Goal: Navigation & Orientation: Find specific page/section

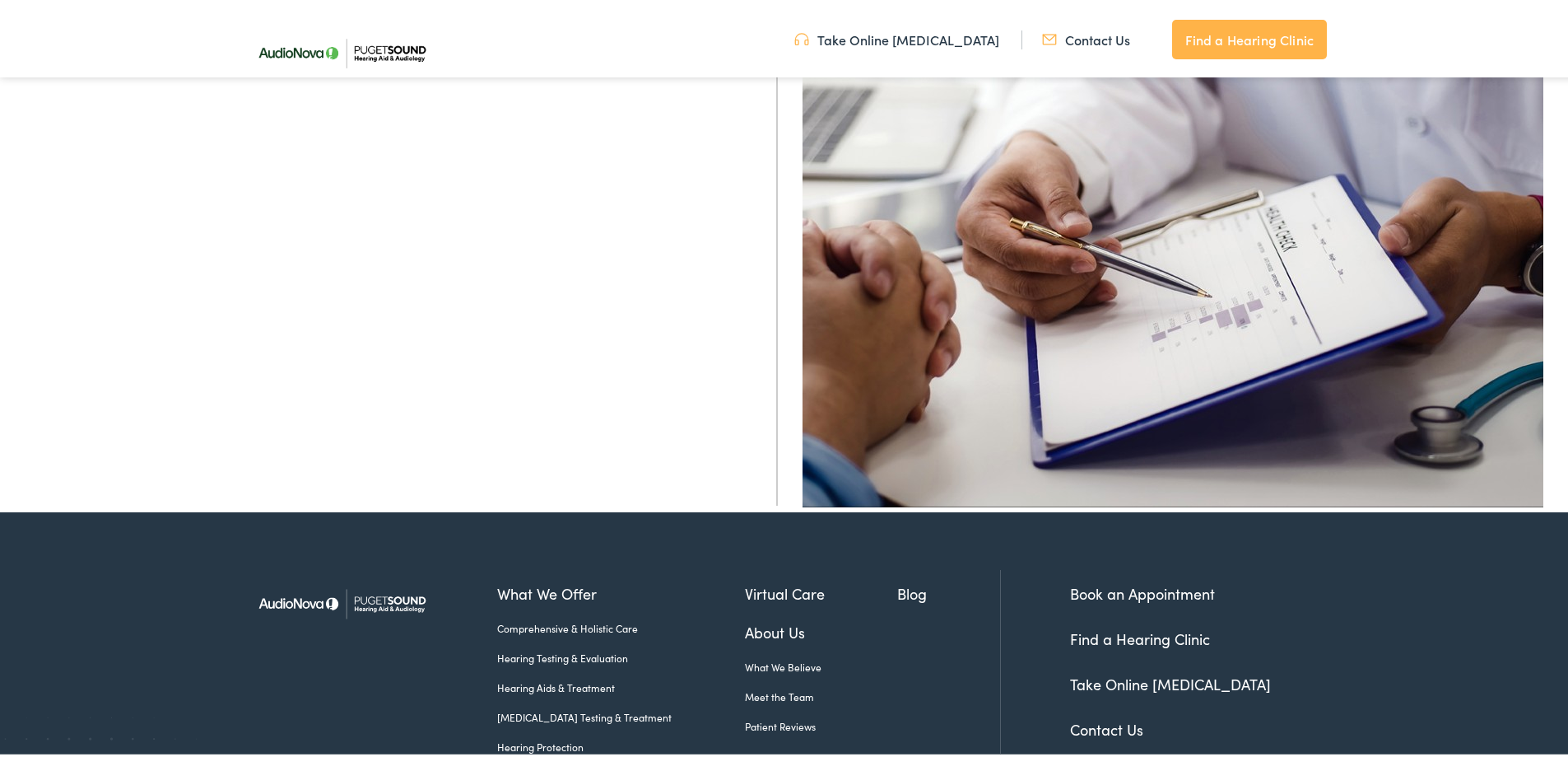
scroll to position [651, 0]
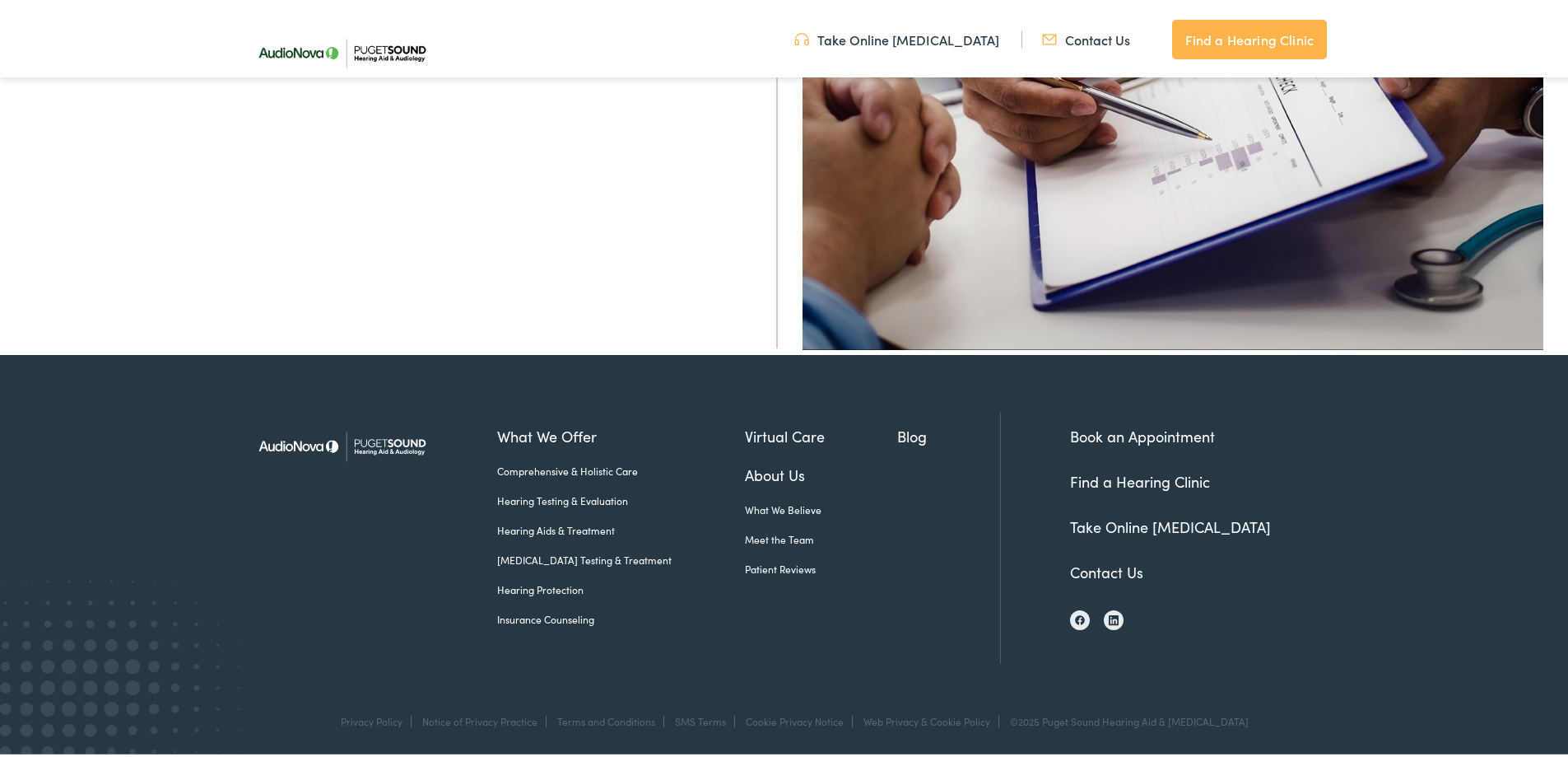
click at [1089, 570] on link "Contact Us" at bounding box center [1106, 568] width 73 height 21
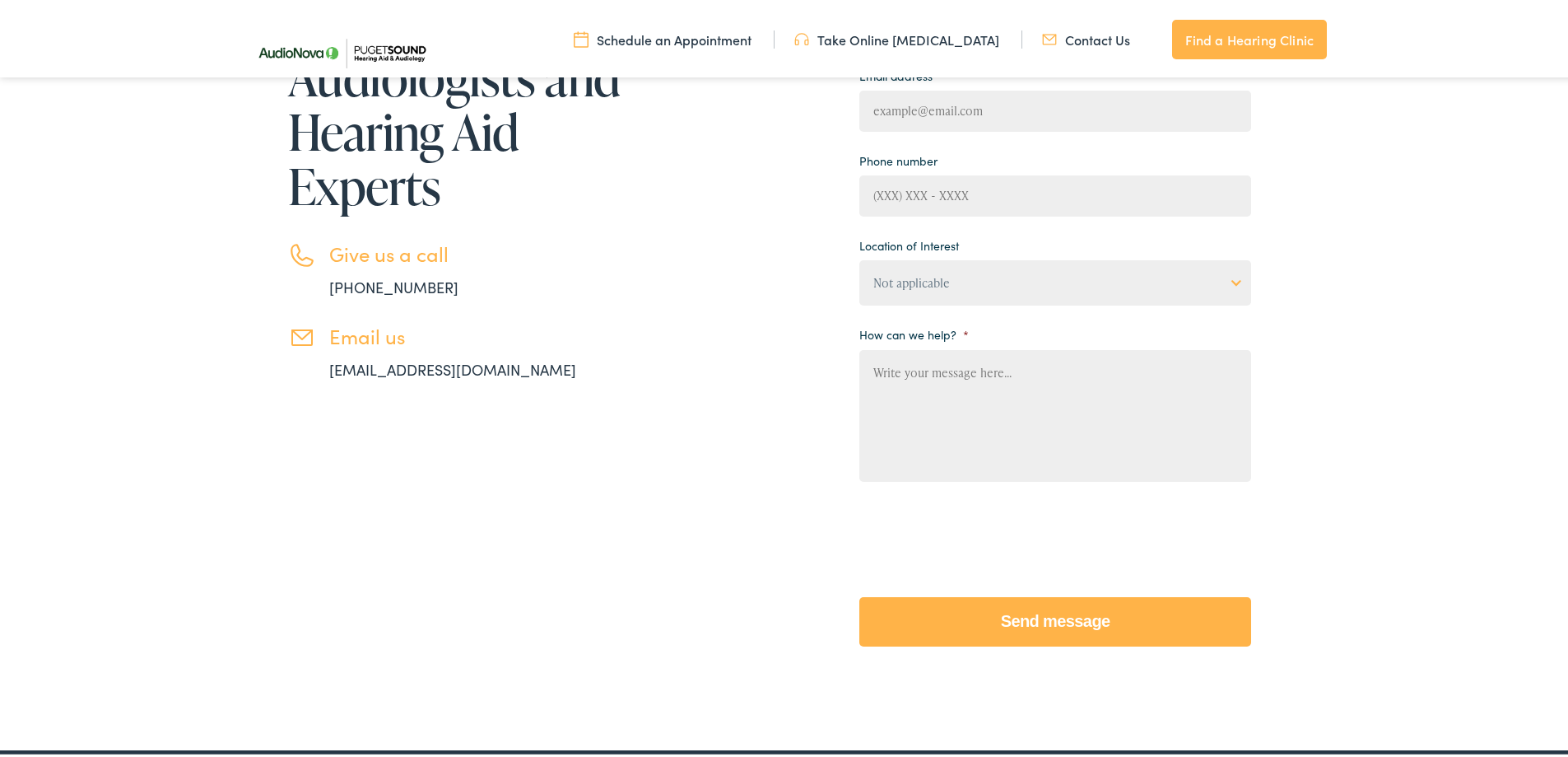
scroll to position [724, 0]
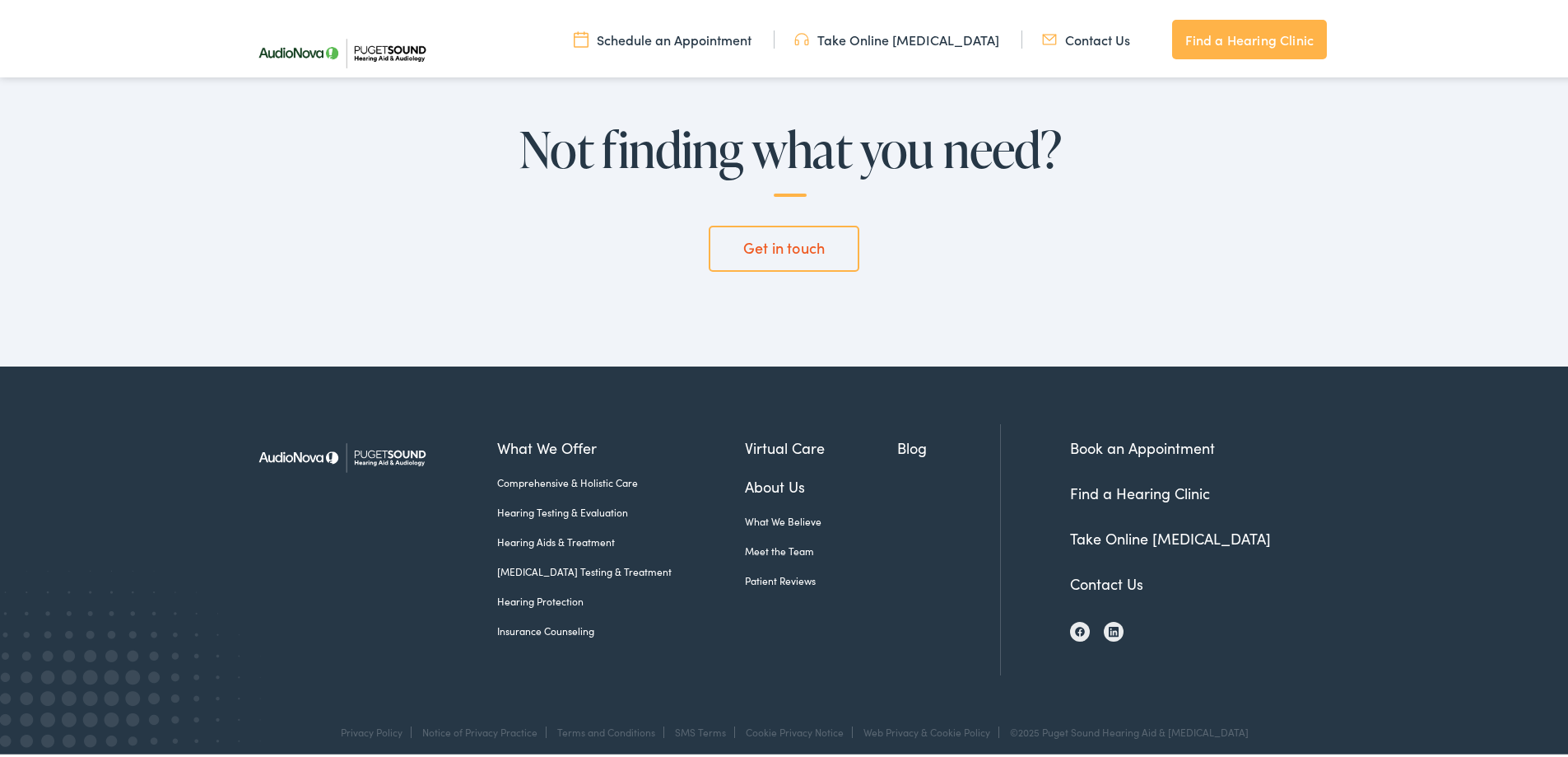
scroll to position [4457, 0]
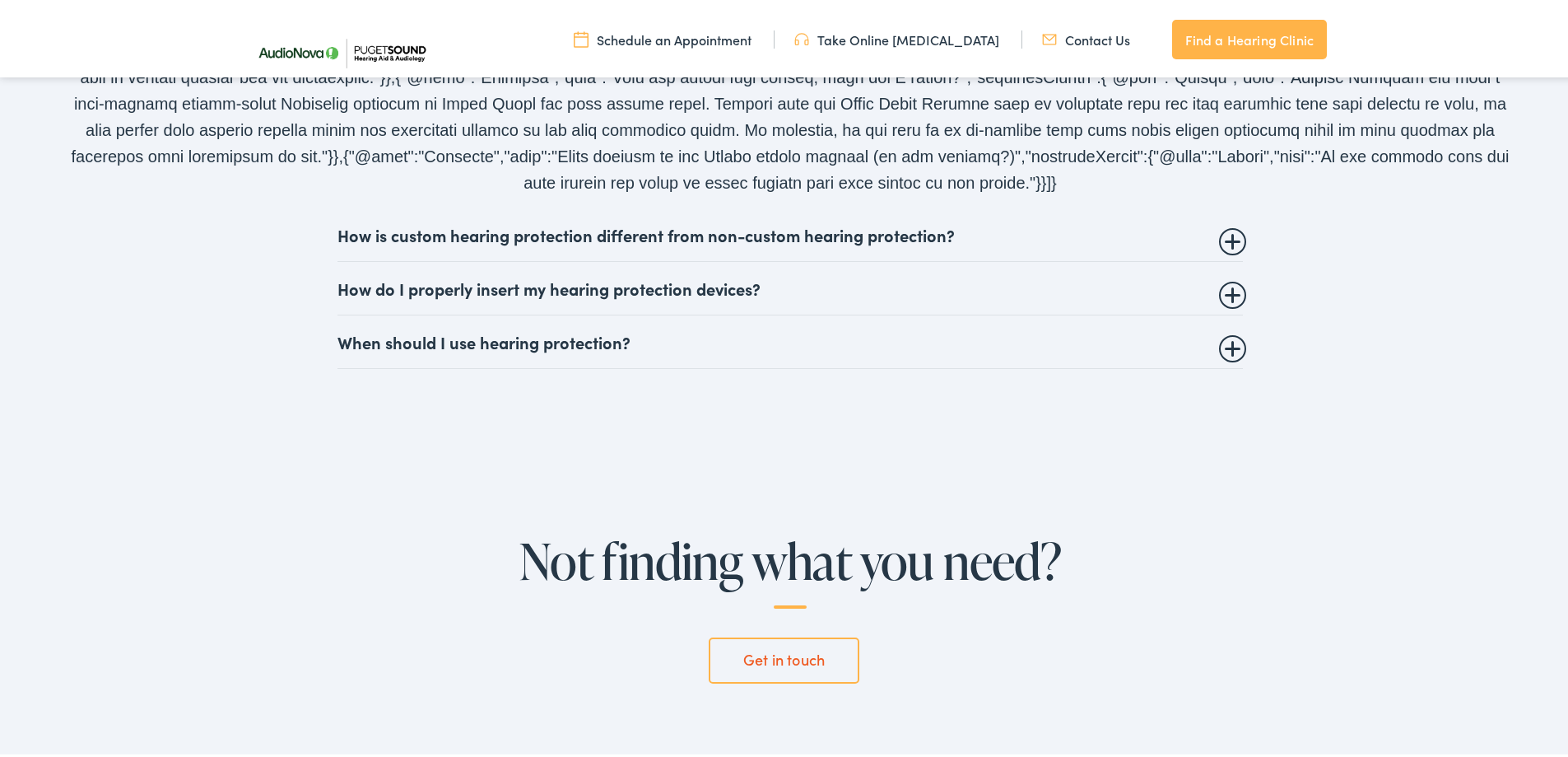
scroll to position [4446, 0]
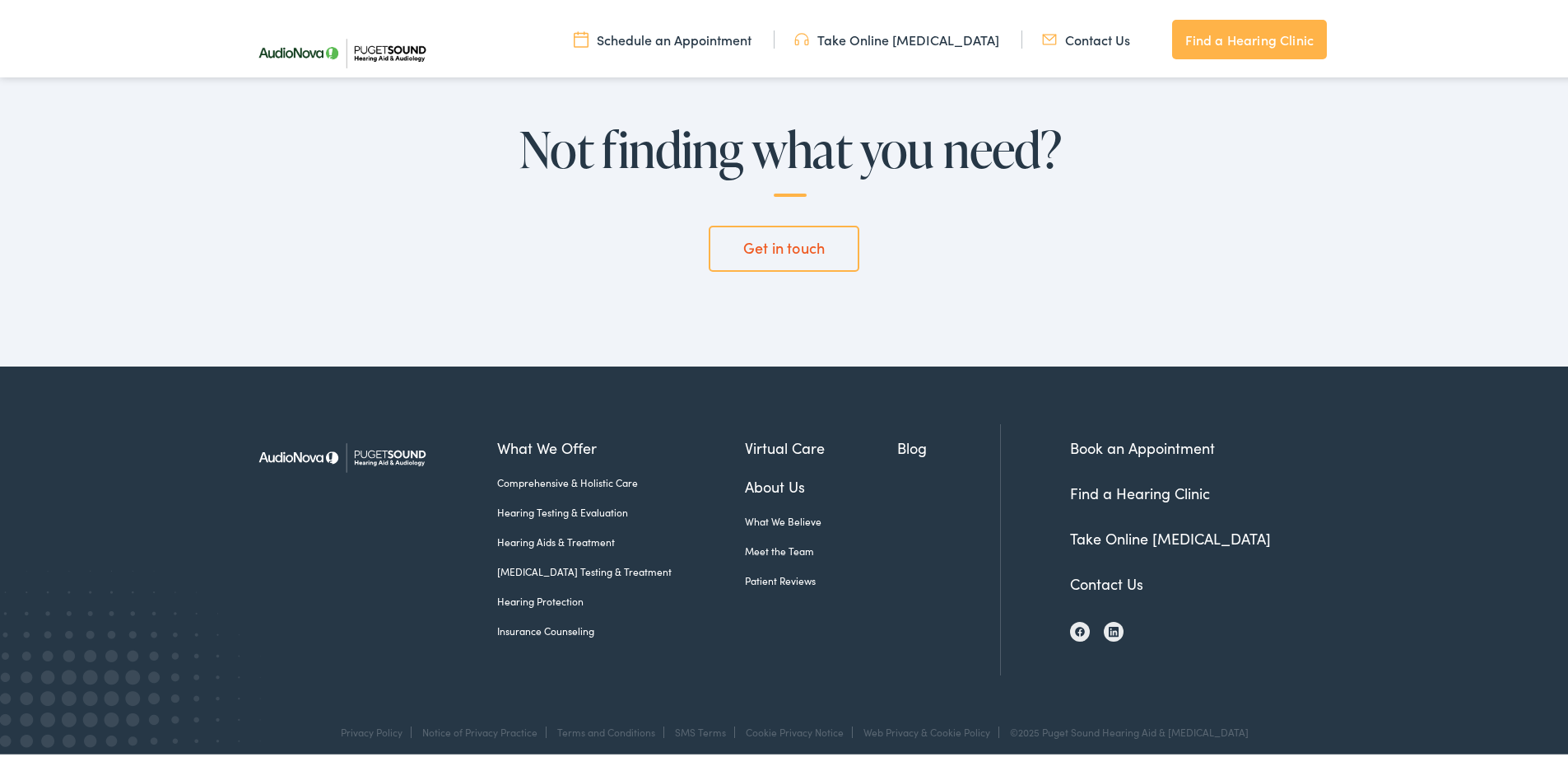
click at [756, 576] on link "Patient Reviews" at bounding box center [821, 577] width 153 height 15
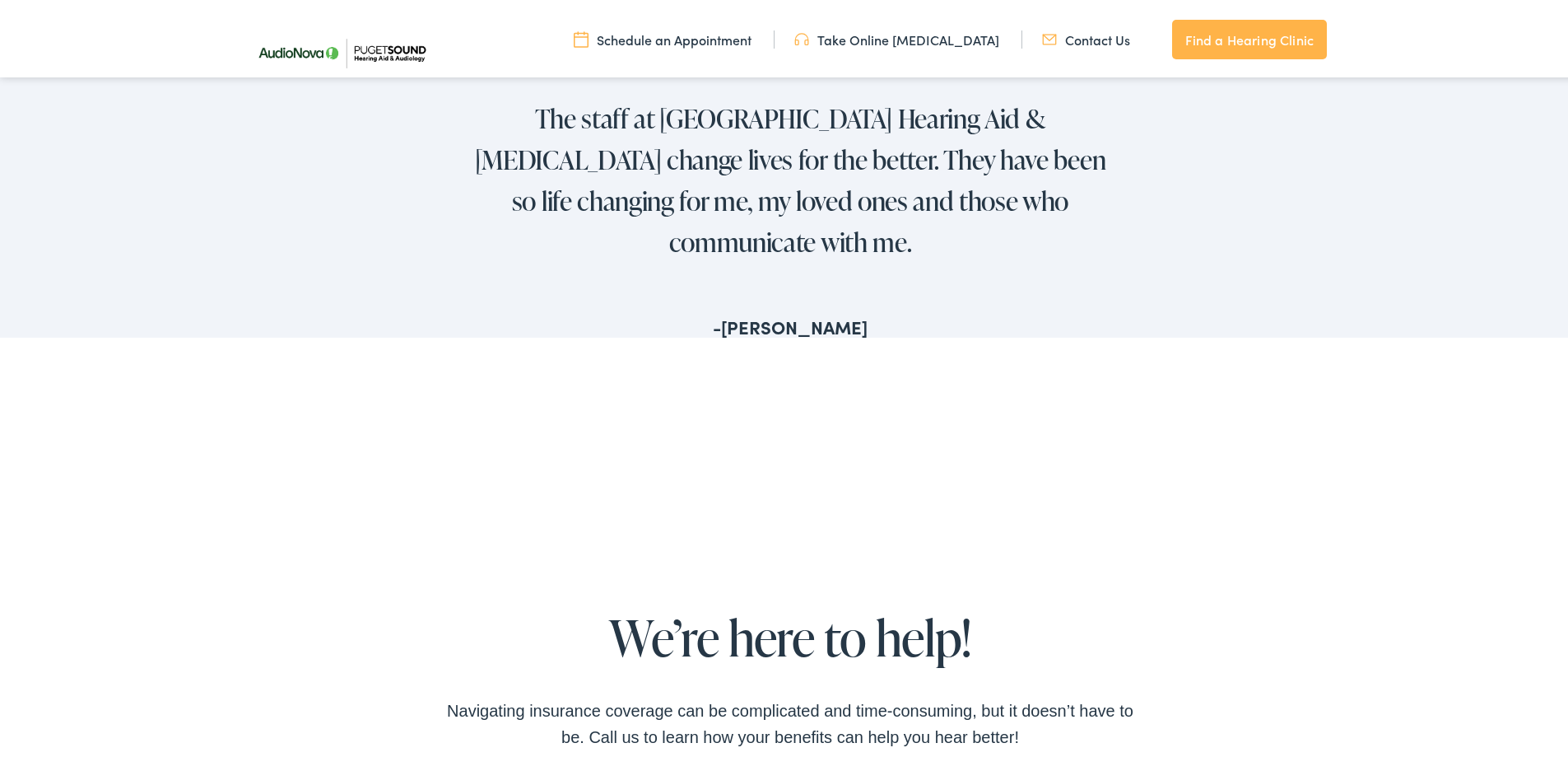
scroll to position [1317, 0]
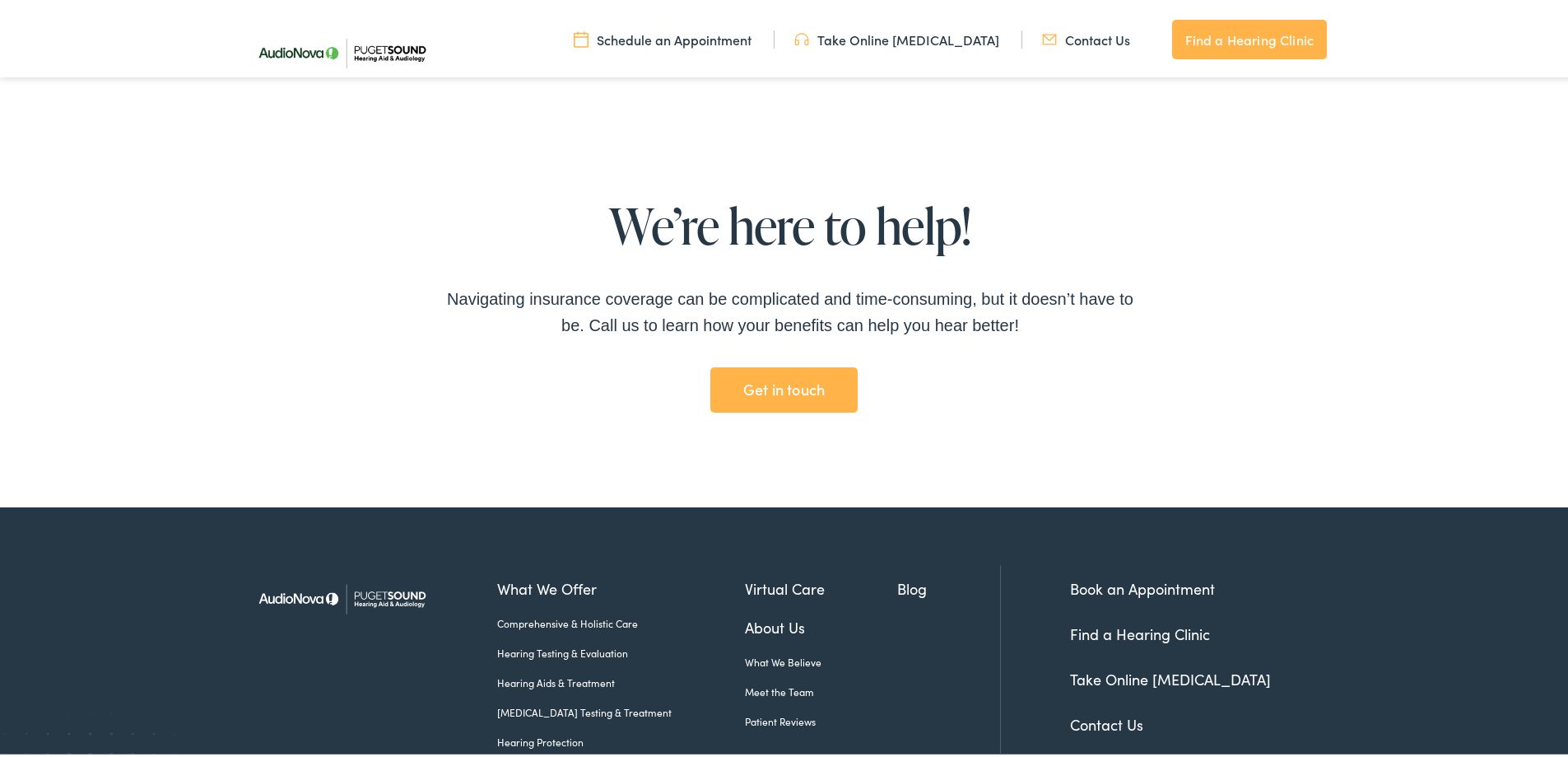
click at [1102, 710] on link "Contact Us" at bounding box center [1106, 720] width 73 height 21
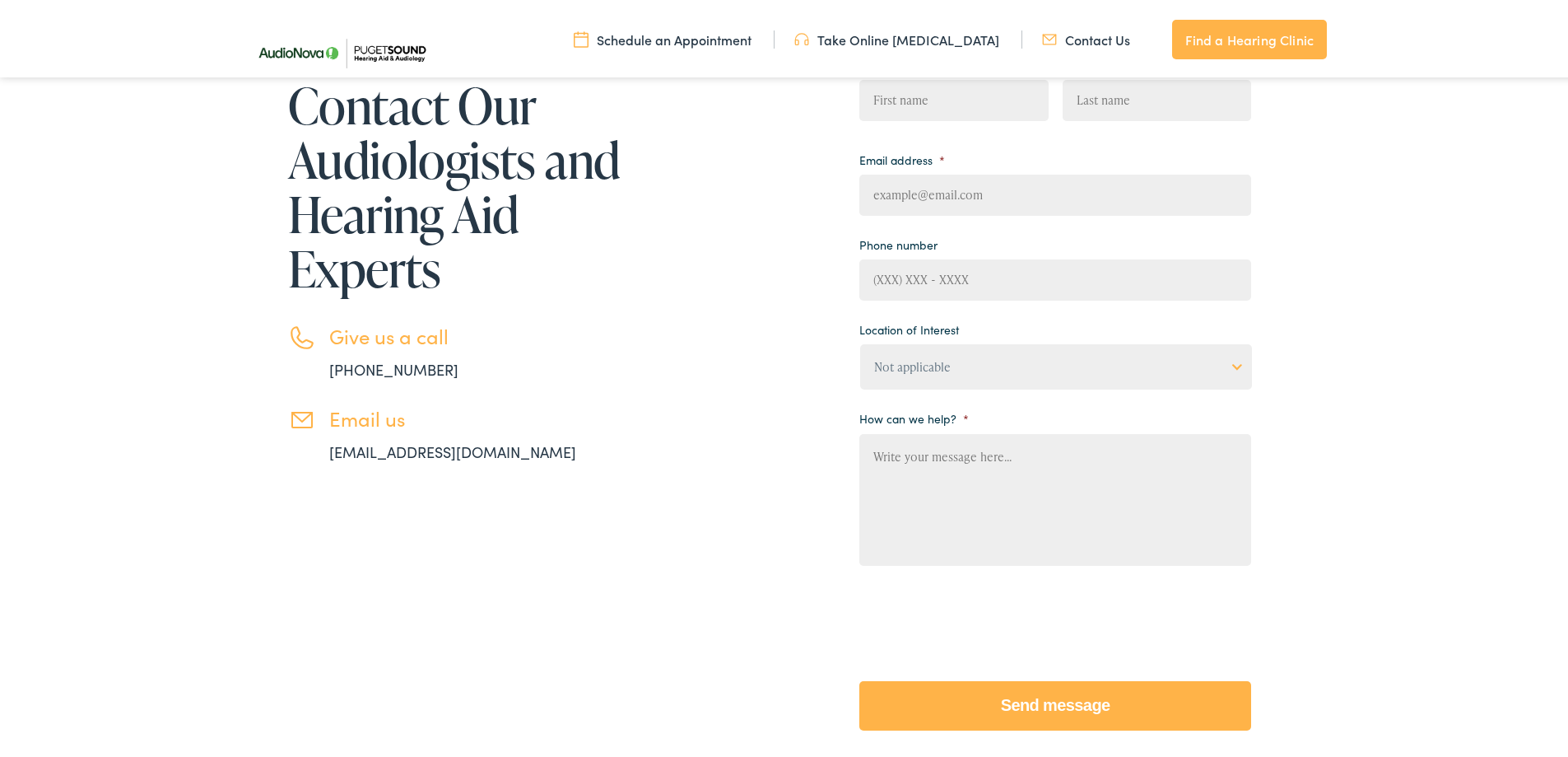
scroll to position [330, 0]
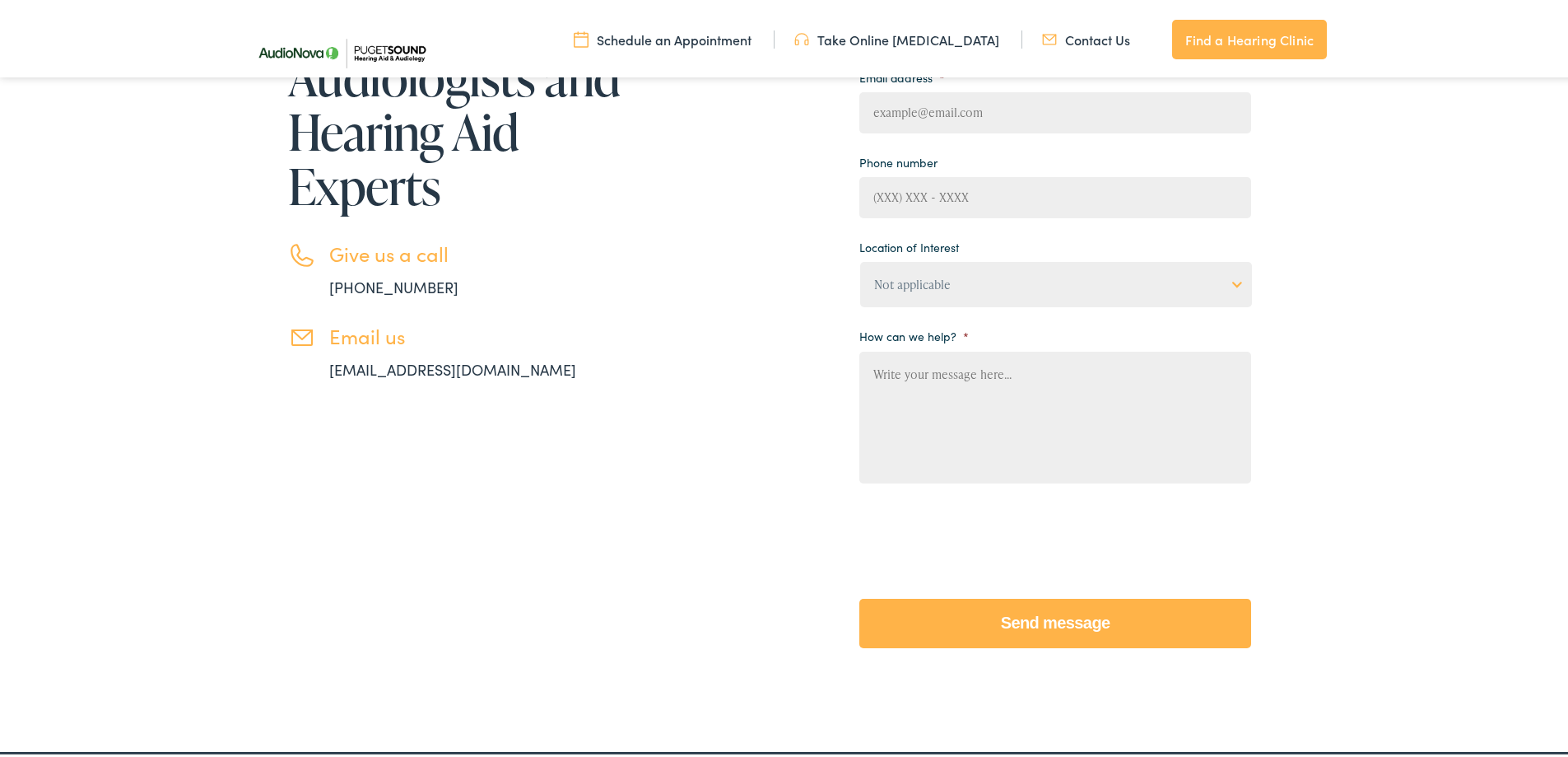
click at [1342, 353] on div "Contact Our Audiologists and Hearing Aid Experts Give us a call [PHONE_NUMBER] …" at bounding box center [790, 308] width 1580 height 879
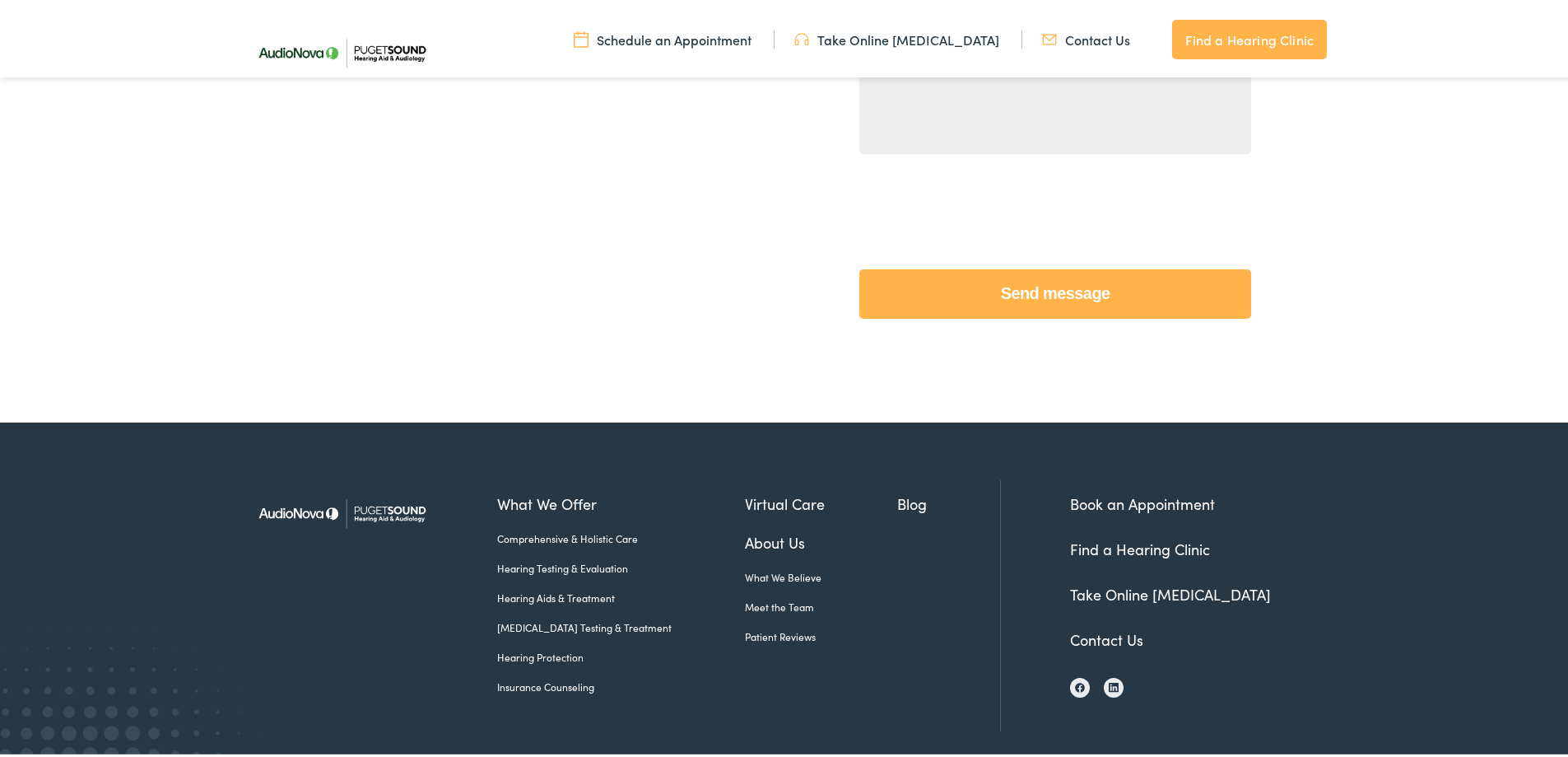
scroll to position [725, 0]
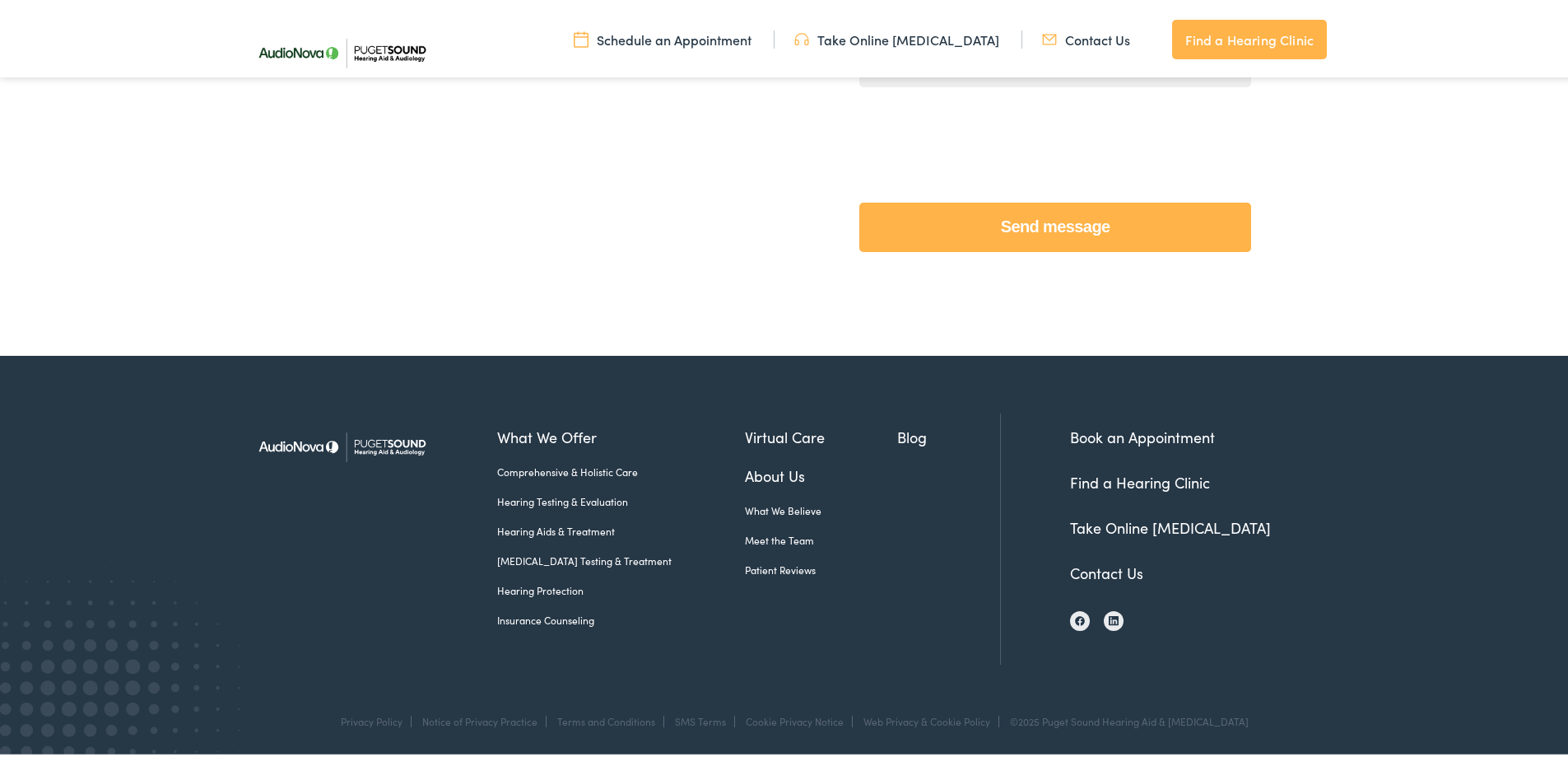
click at [1083, 574] on link "Contact Us" at bounding box center [1106, 569] width 73 height 21
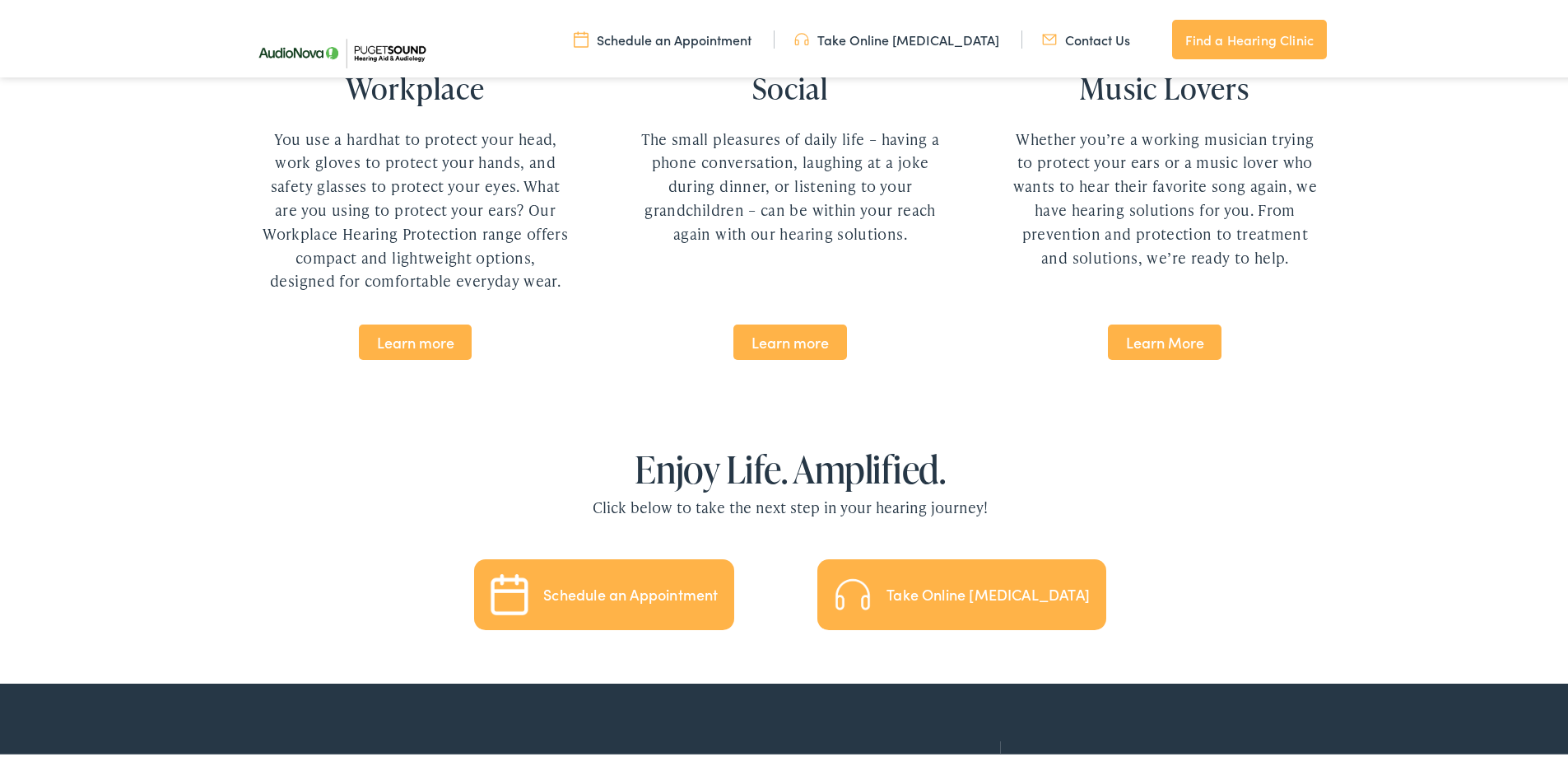
scroll to position [3638, 0]
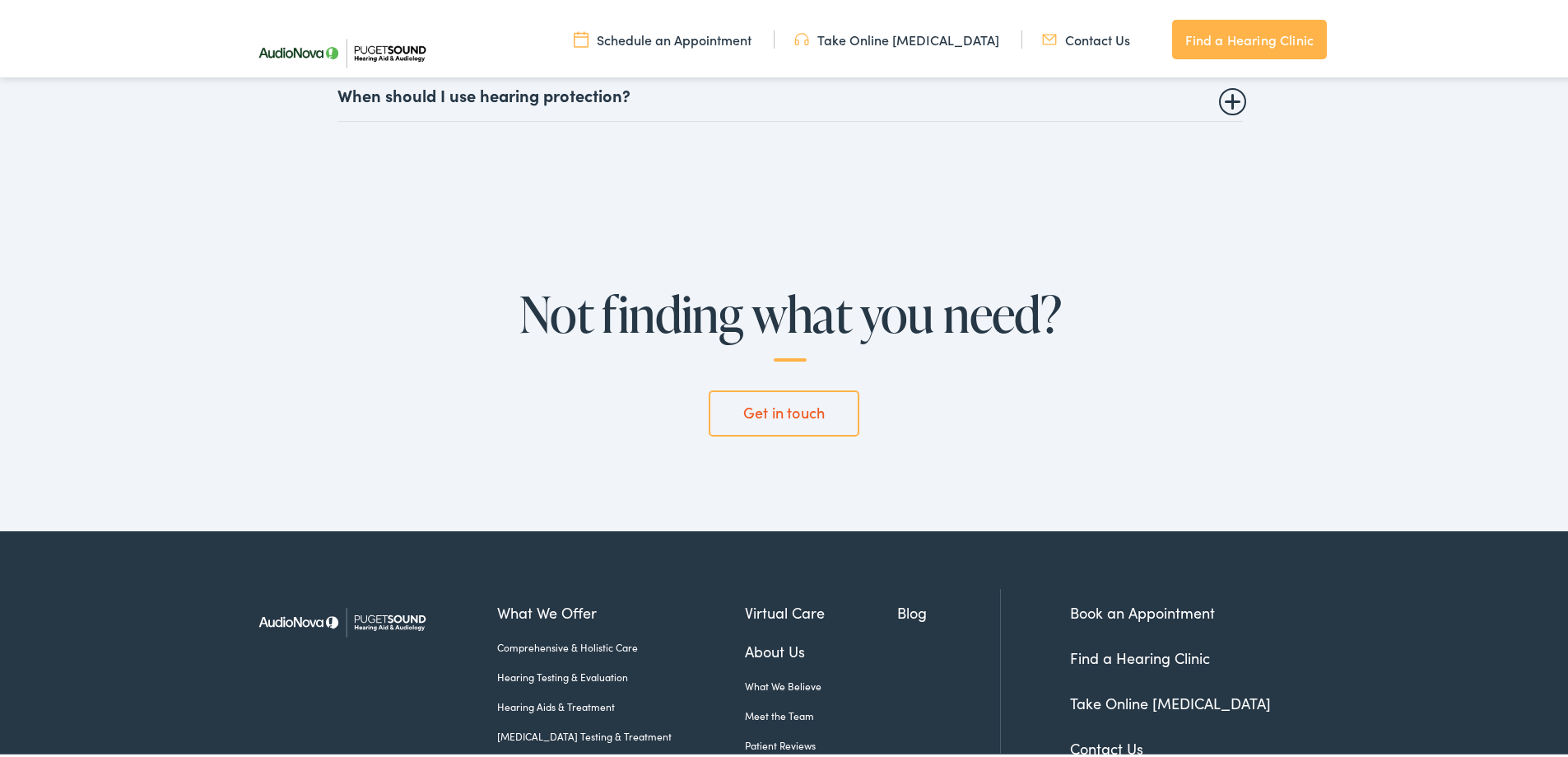
scroll to position [4457, 0]
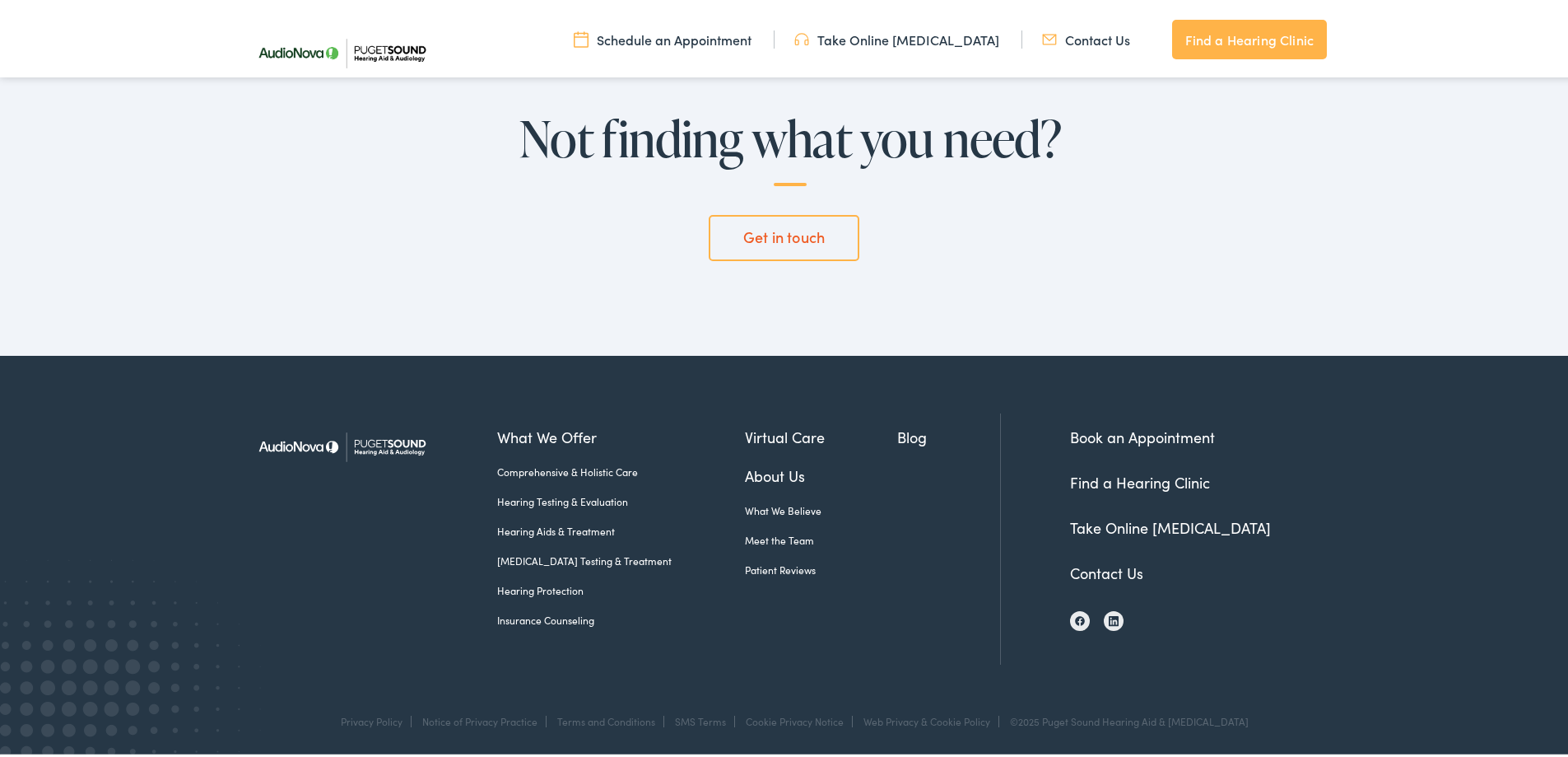
click at [745, 566] on link "Patient Reviews" at bounding box center [821, 566] width 153 height 15
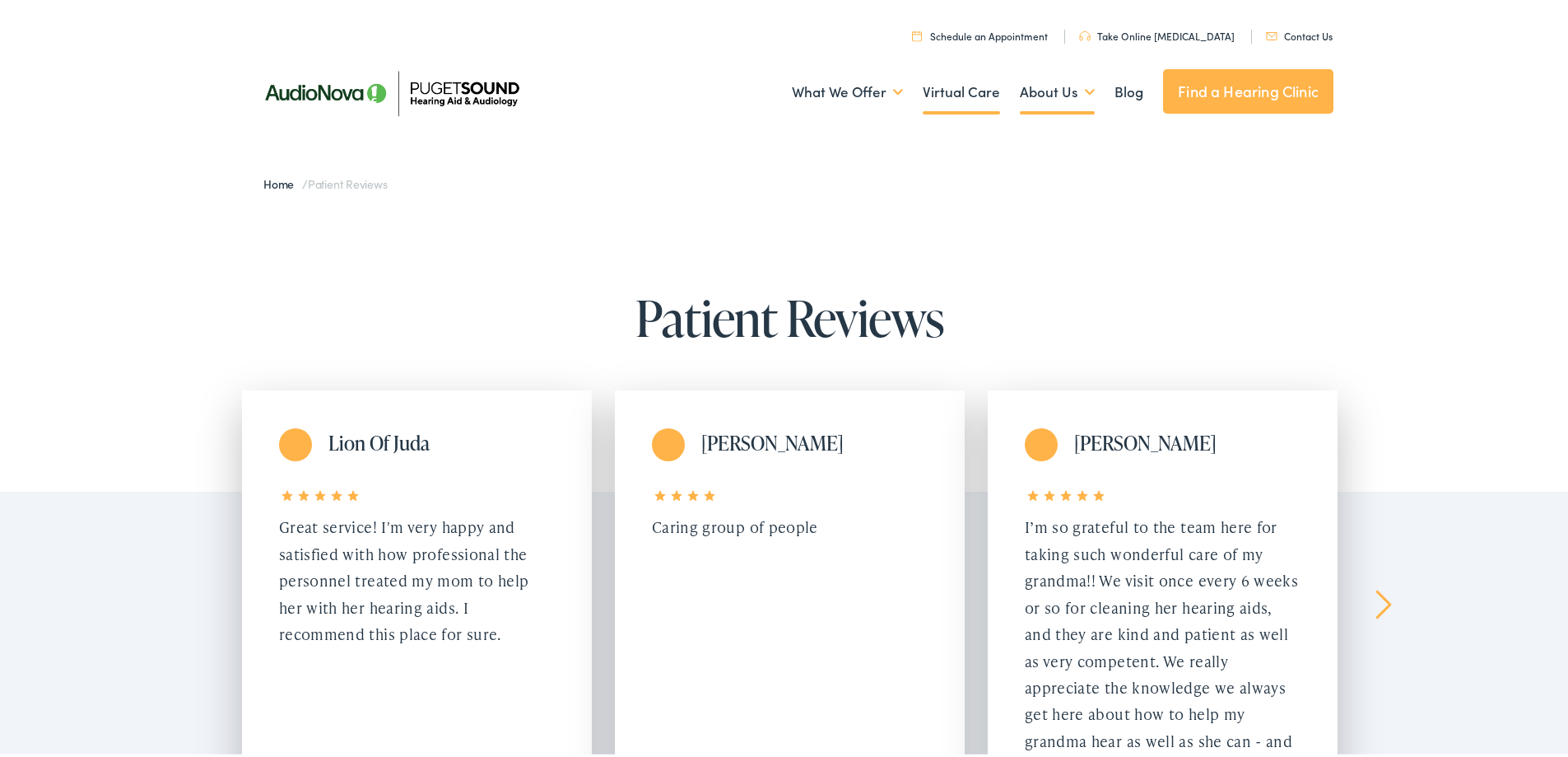
click at [951, 102] on link "Virtual Care" at bounding box center [960, 88] width 77 height 61
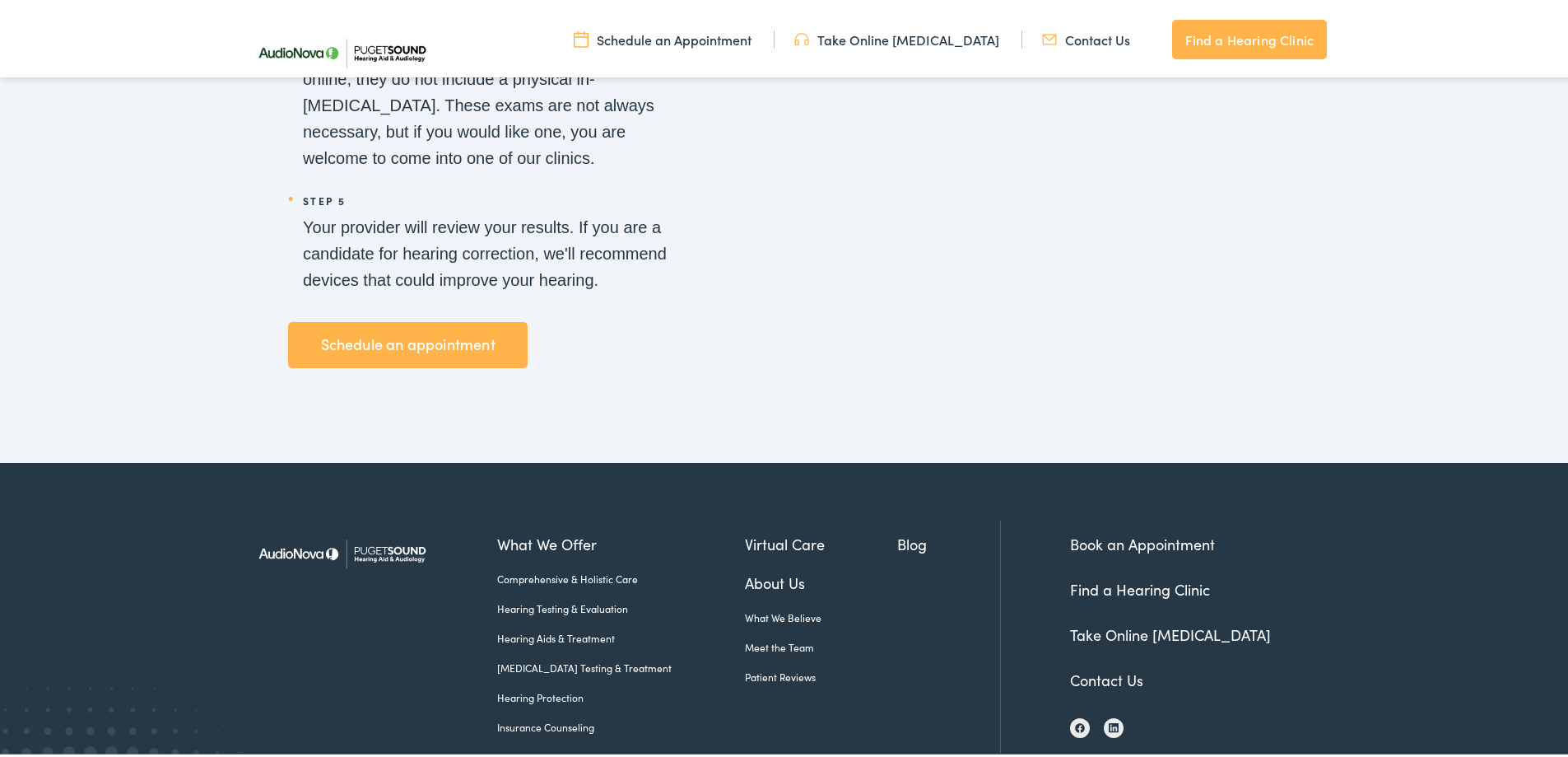
scroll to position [2822, 0]
